Goal: Task Accomplishment & Management: Manage account settings

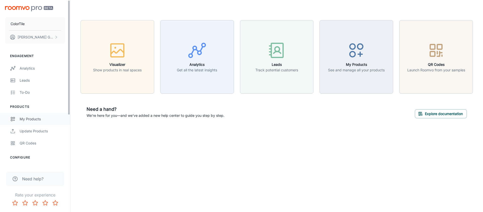
click at [42, 122] on link "My Products" at bounding box center [35, 119] width 70 height 12
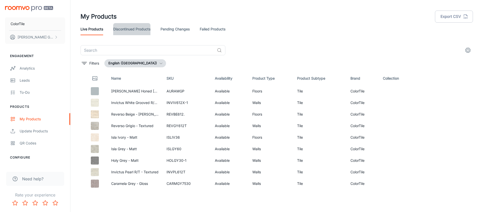
click at [145, 31] on link "Discontinued Products" at bounding box center [131, 29] width 37 height 12
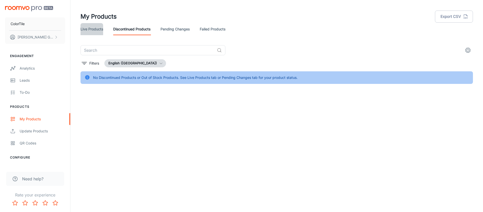
click at [91, 31] on link "Live Products" at bounding box center [91, 29] width 23 height 12
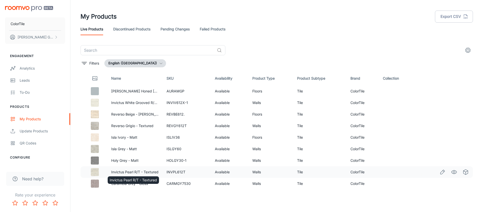
scroll to position [2, 0]
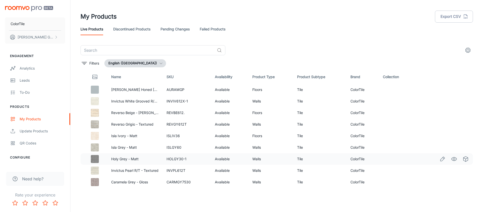
click at [174, 158] on td "HOLGY30-1" at bounding box center [186, 159] width 48 height 12
click at [439, 159] on icon "Edit" at bounding box center [442, 159] width 6 height 6
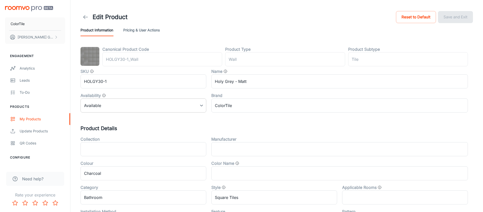
click at [149, 107] on body "ColorTile [PERSON_NAME] Engagement Analytics Leads To-do Products My Products U…" at bounding box center [241, 106] width 483 height 212
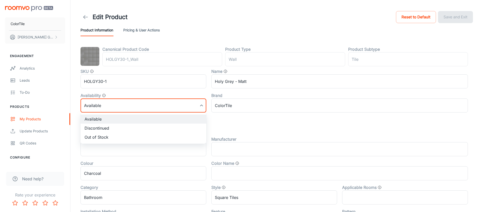
click at [144, 129] on li "Discontinued" at bounding box center [143, 128] width 126 height 9
type input "1"
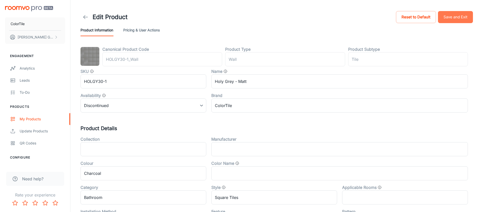
click at [453, 13] on button "Save and Exit" at bounding box center [455, 17] width 35 height 12
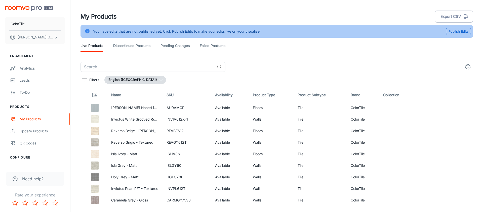
click at [130, 45] on link "Discontinued Products" at bounding box center [131, 46] width 37 height 12
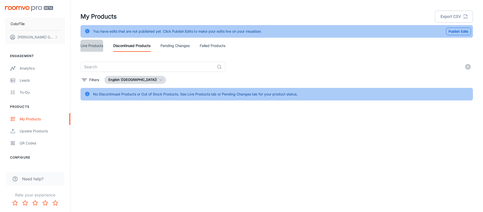
click at [97, 47] on link "Live Products" at bounding box center [91, 46] width 23 height 12
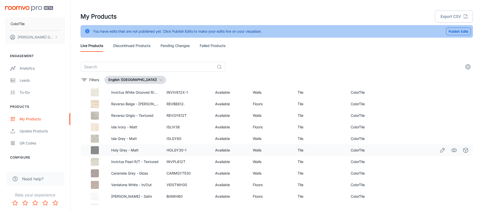
scroll to position [27, 0]
